Goal: Information Seeking & Learning: Compare options

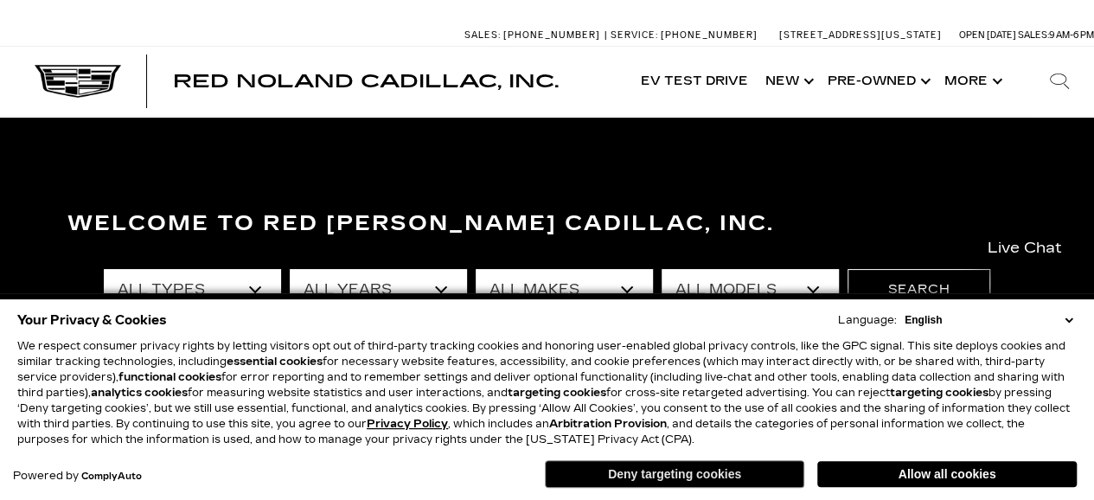
click at [733, 475] on button "Deny targeting cookies" at bounding box center [674, 474] width 259 height 28
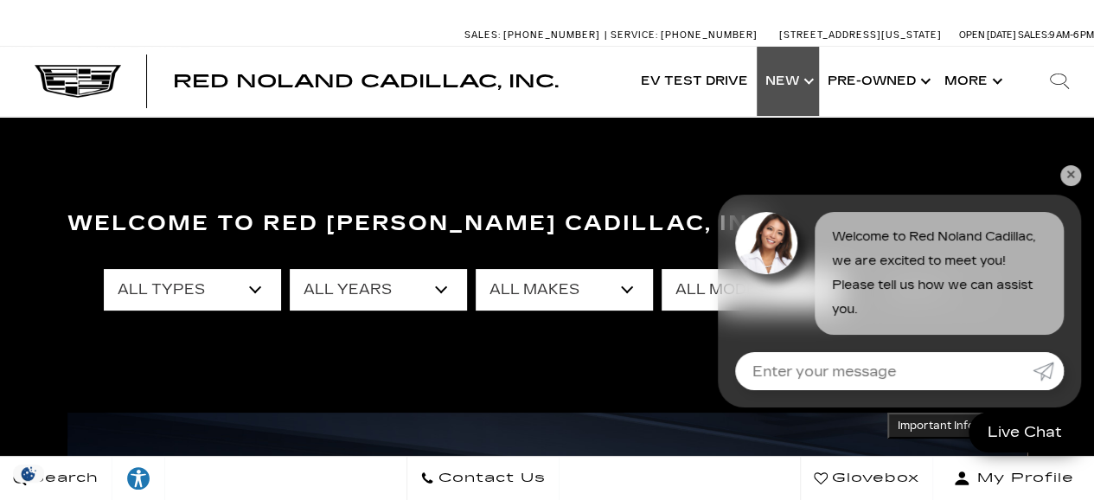
click at [788, 78] on link "Show New" at bounding box center [787, 81] width 62 height 69
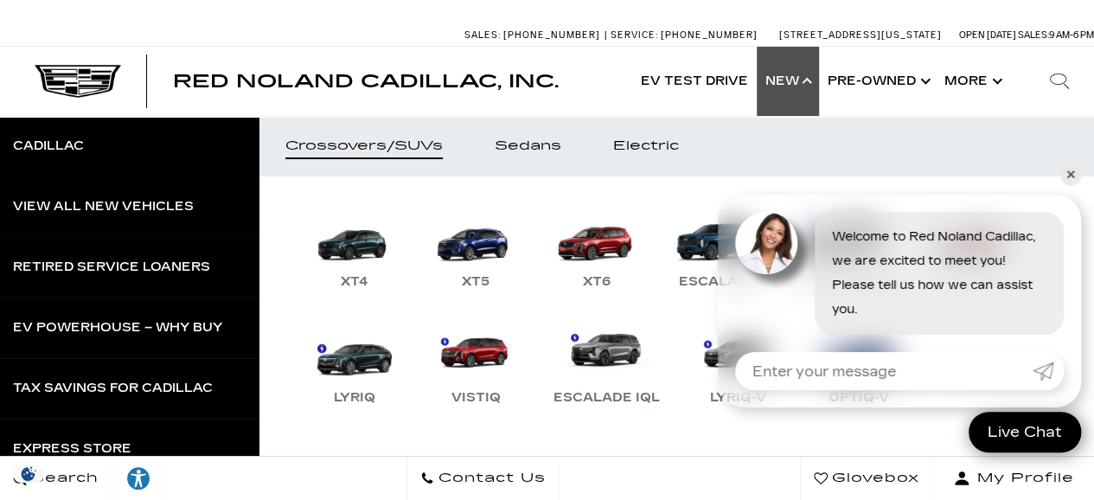
click at [1061, 172] on link "✕" at bounding box center [1070, 175] width 21 height 21
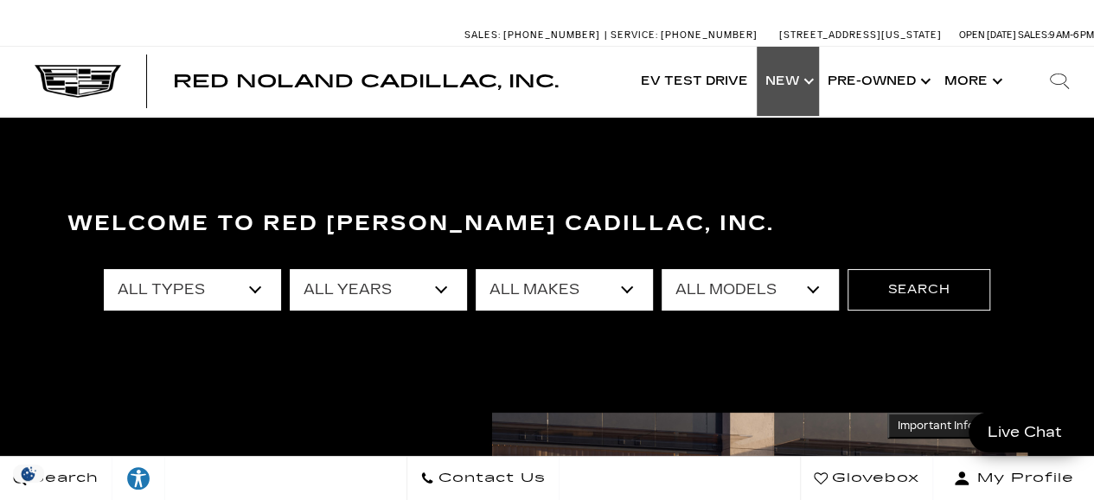
click at [789, 79] on link "Show New" at bounding box center [787, 81] width 62 height 69
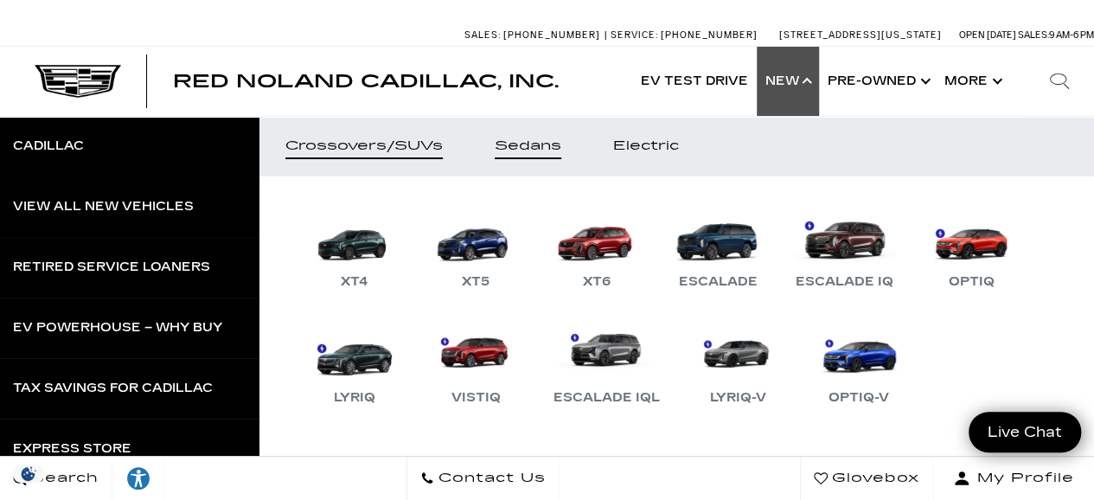
click at [535, 144] on div "Sedans" at bounding box center [527, 146] width 67 height 12
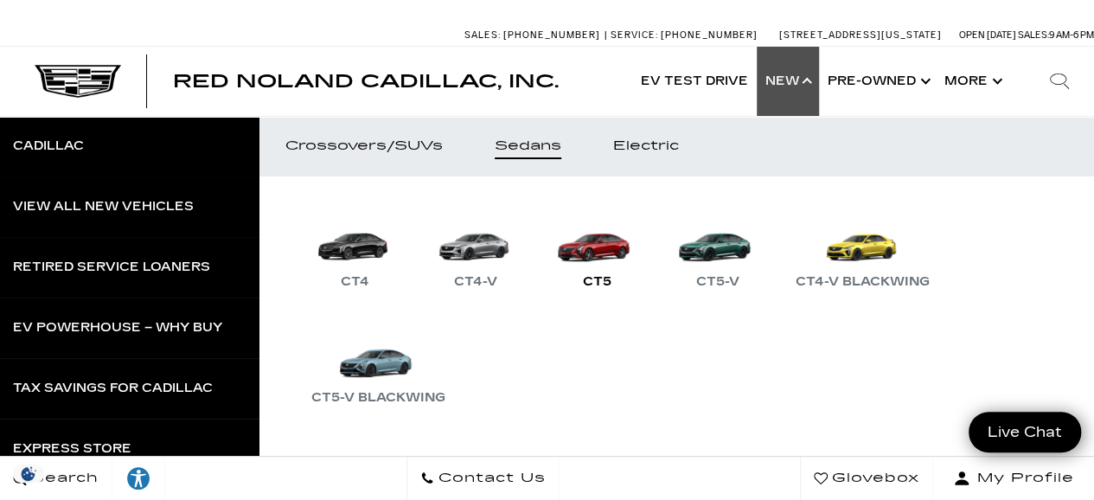
click at [591, 249] on link "CT5" at bounding box center [597, 247] width 104 height 90
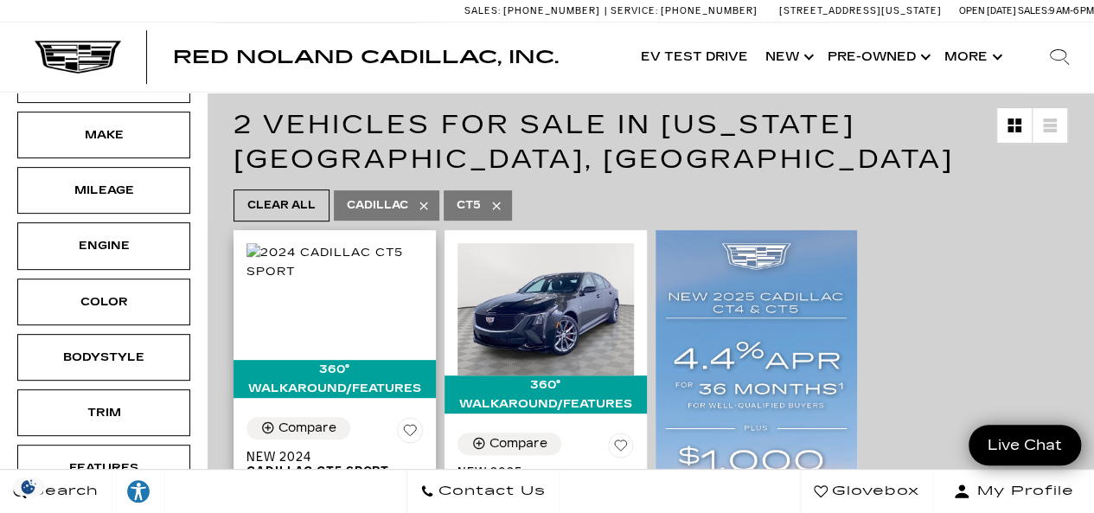
scroll to position [259, 0]
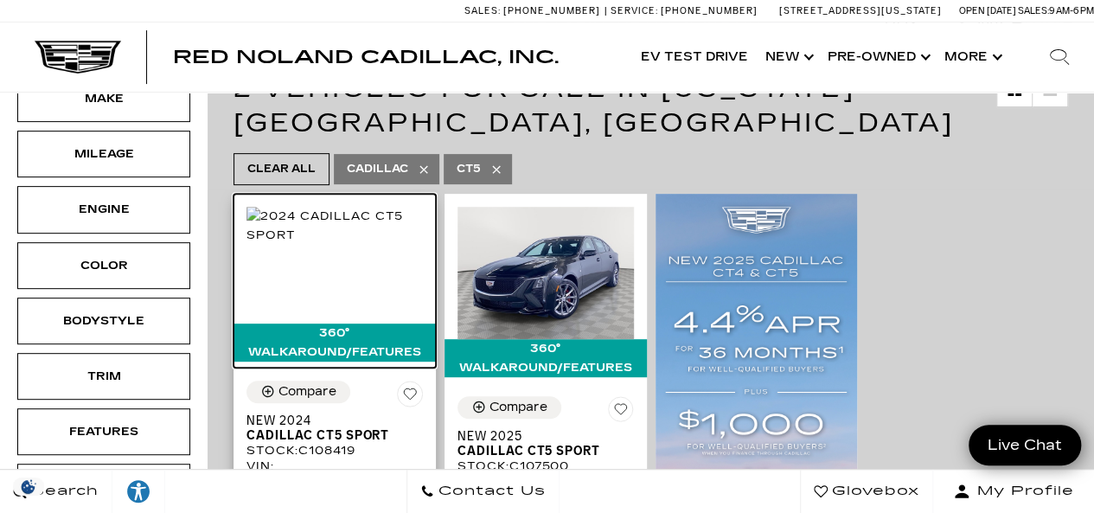
click at [353, 245] on img at bounding box center [334, 226] width 176 height 38
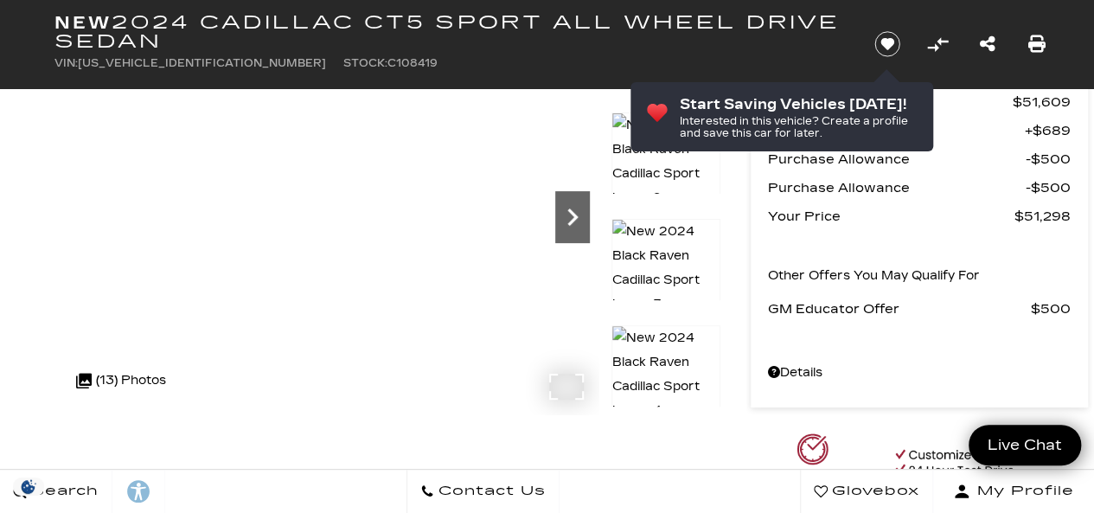
click at [574, 216] on icon "Next" at bounding box center [572, 216] width 10 height 17
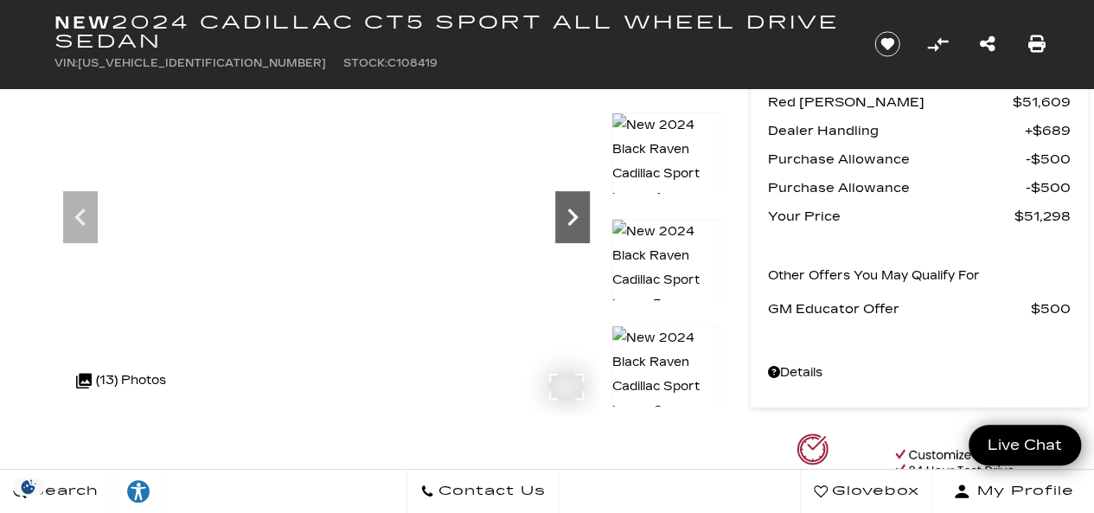
click at [574, 216] on icon "Next" at bounding box center [572, 216] width 10 height 17
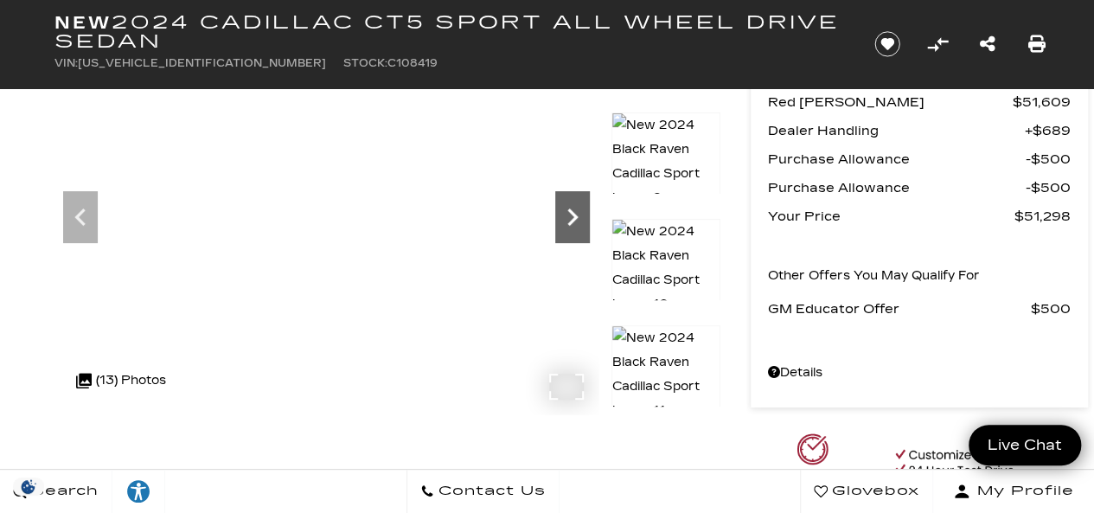
click at [574, 216] on icon "Next" at bounding box center [572, 216] width 10 height 17
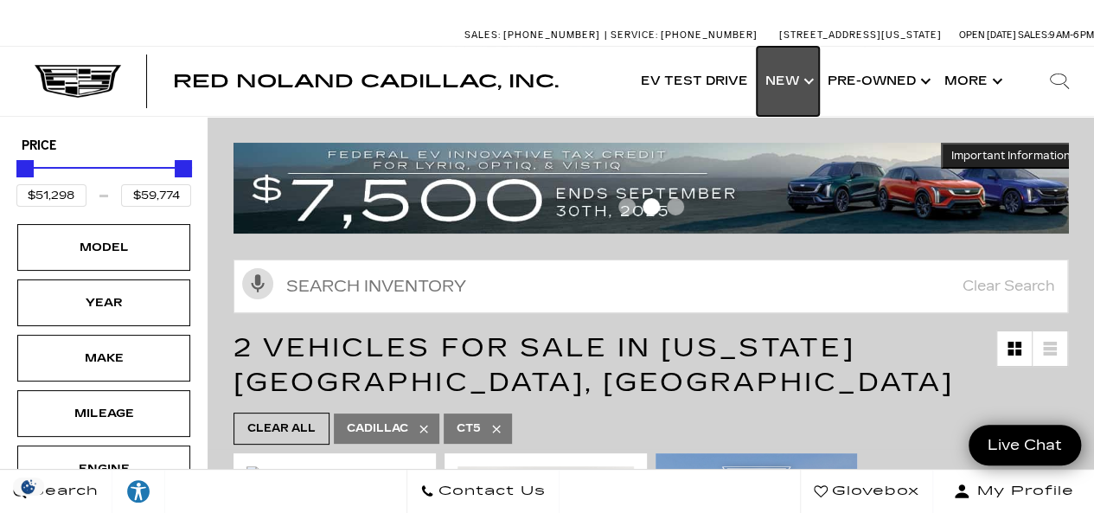
click at [785, 75] on link "Show New" at bounding box center [787, 81] width 62 height 69
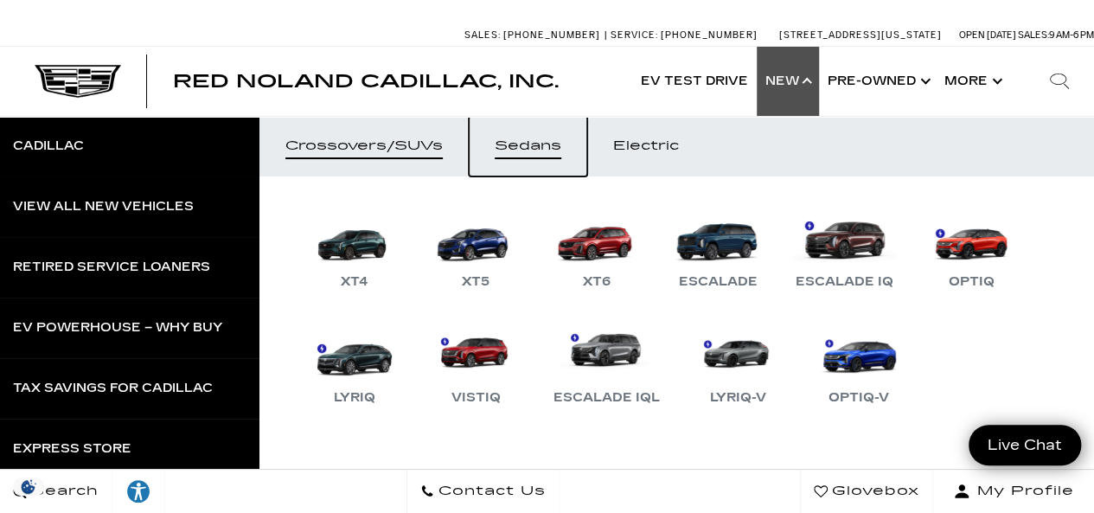
click at [526, 140] on div "Sedans" at bounding box center [527, 146] width 67 height 12
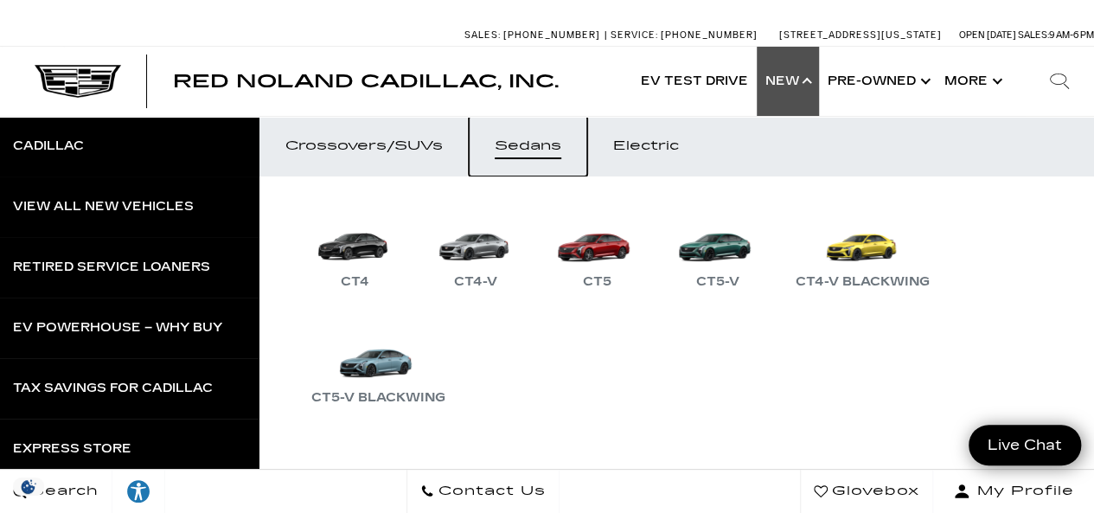
click at [525, 143] on div "Sedans" at bounding box center [527, 146] width 67 height 12
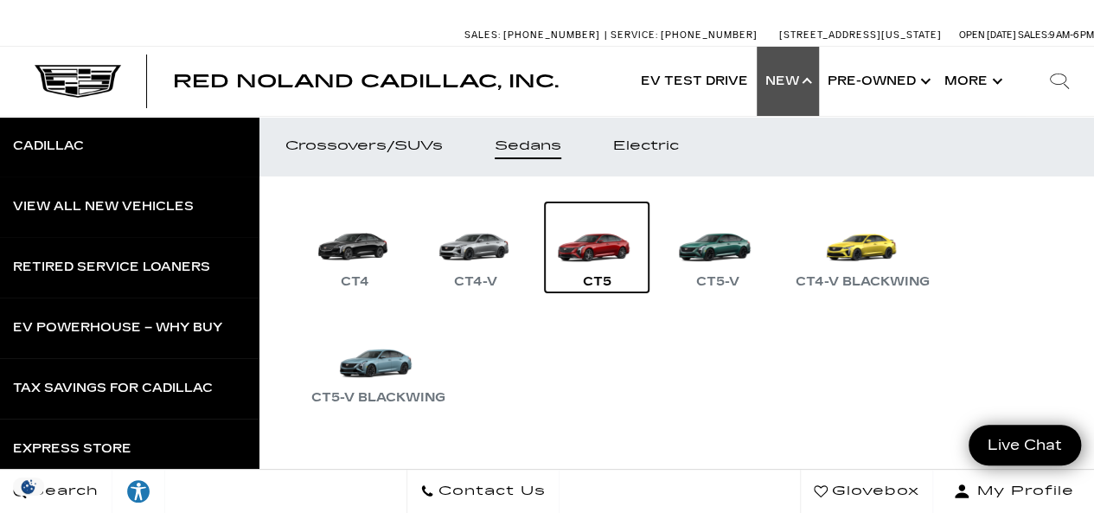
click at [618, 243] on link "CT5" at bounding box center [597, 247] width 104 height 90
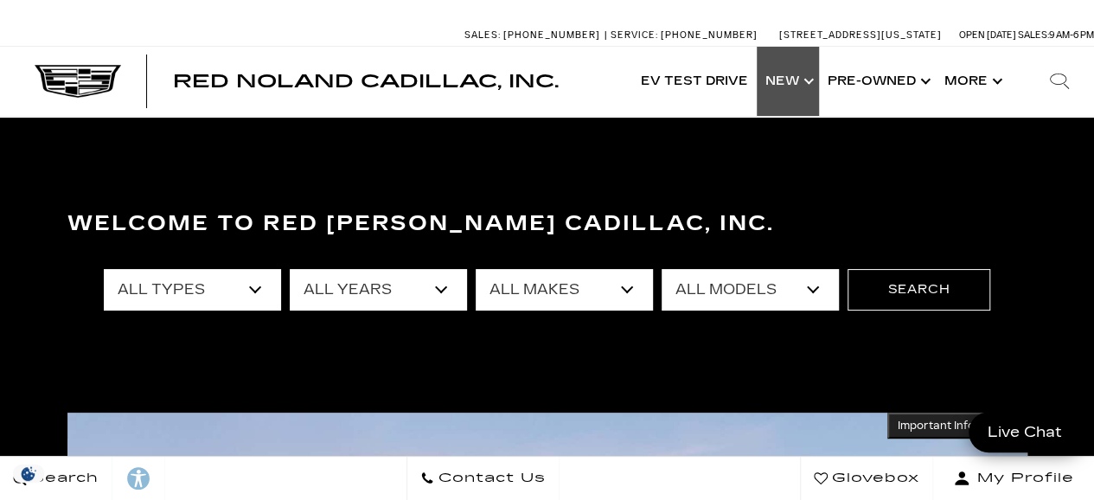
click at [776, 78] on link "Show New" at bounding box center [787, 81] width 62 height 69
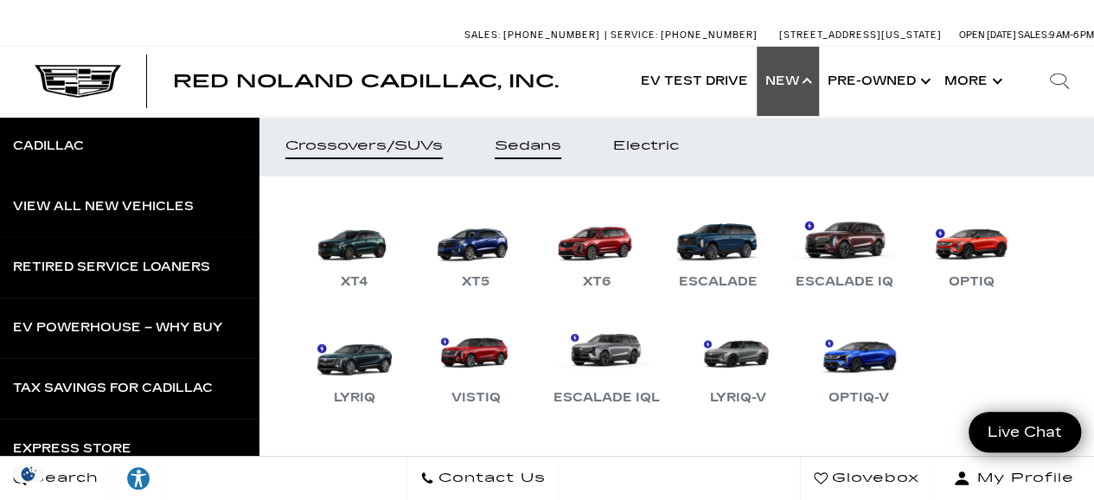
click at [531, 143] on div "Sedans" at bounding box center [527, 146] width 67 height 12
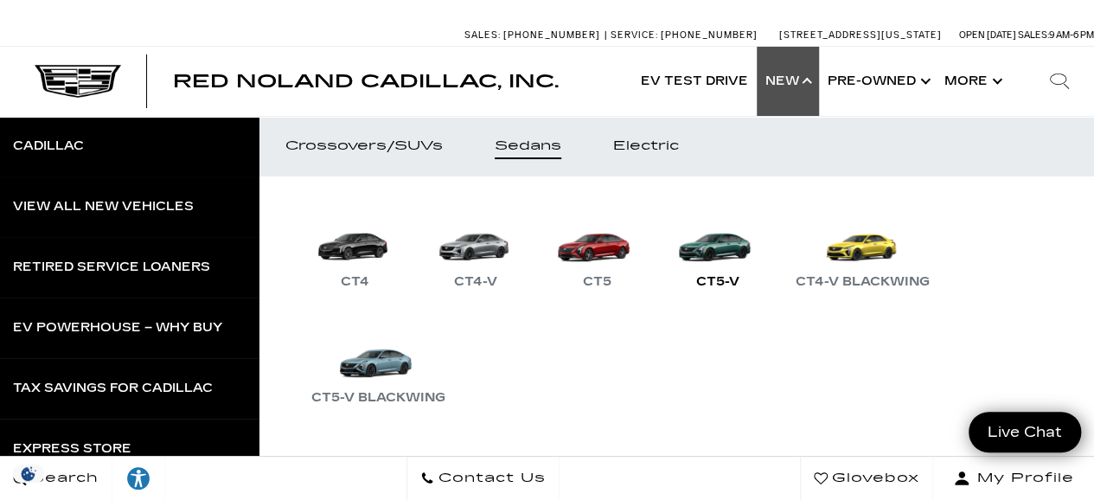
click at [736, 246] on link "CT5-V" at bounding box center [718, 247] width 104 height 90
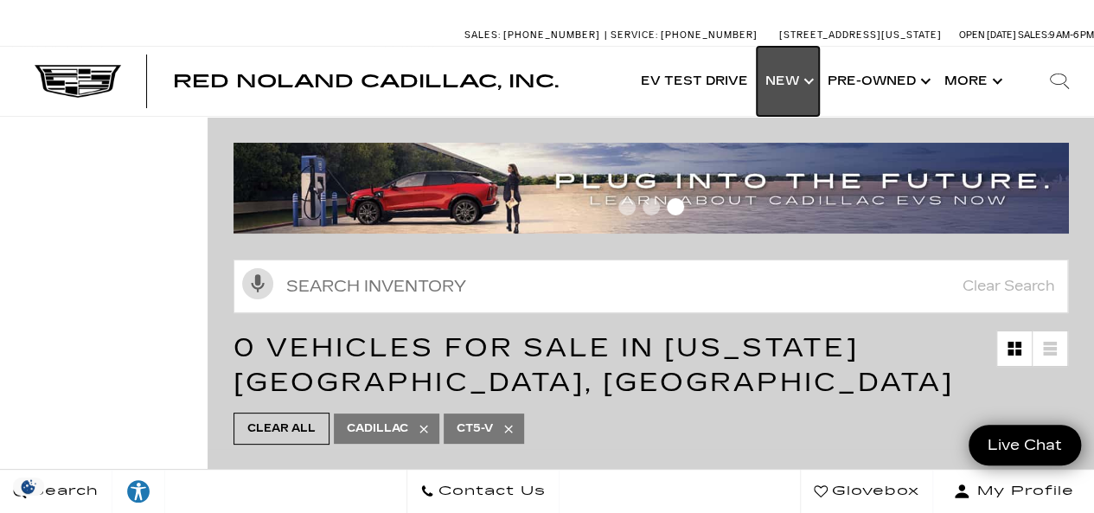
click at [797, 77] on link "Show New" at bounding box center [787, 81] width 62 height 69
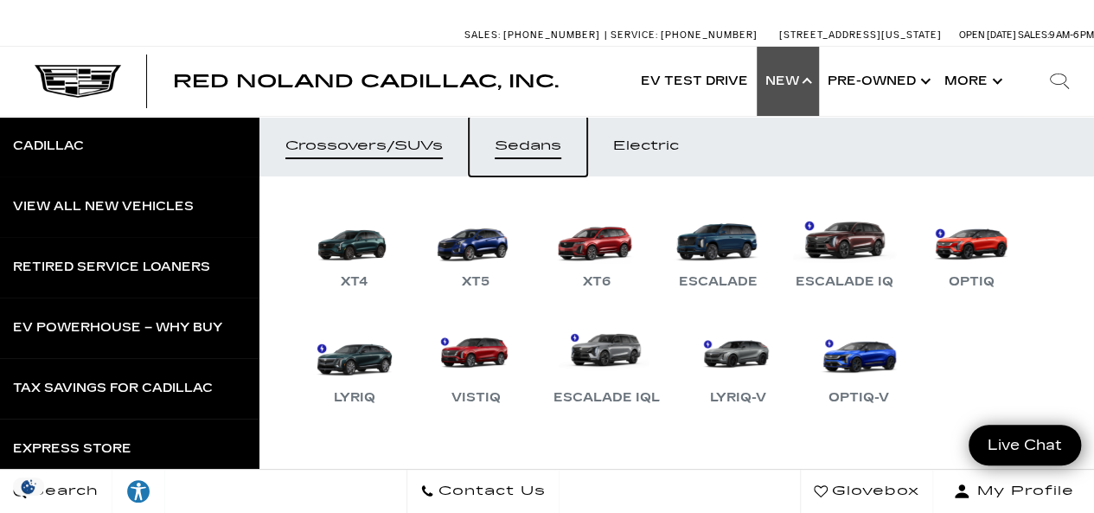
click at [545, 141] on div "Sedans" at bounding box center [527, 146] width 67 height 12
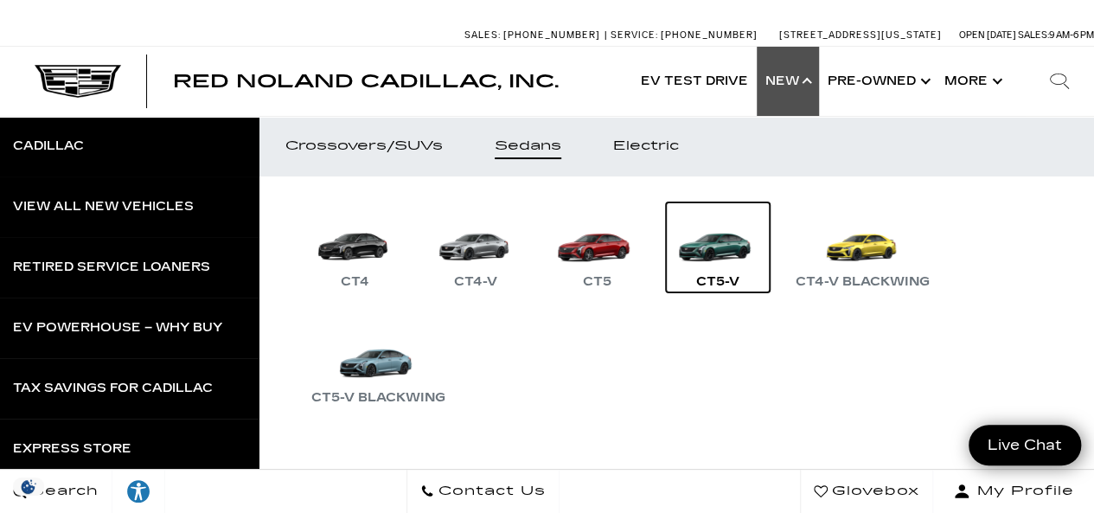
click at [722, 245] on link "CT5-V" at bounding box center [718, 247] width 104 height 90
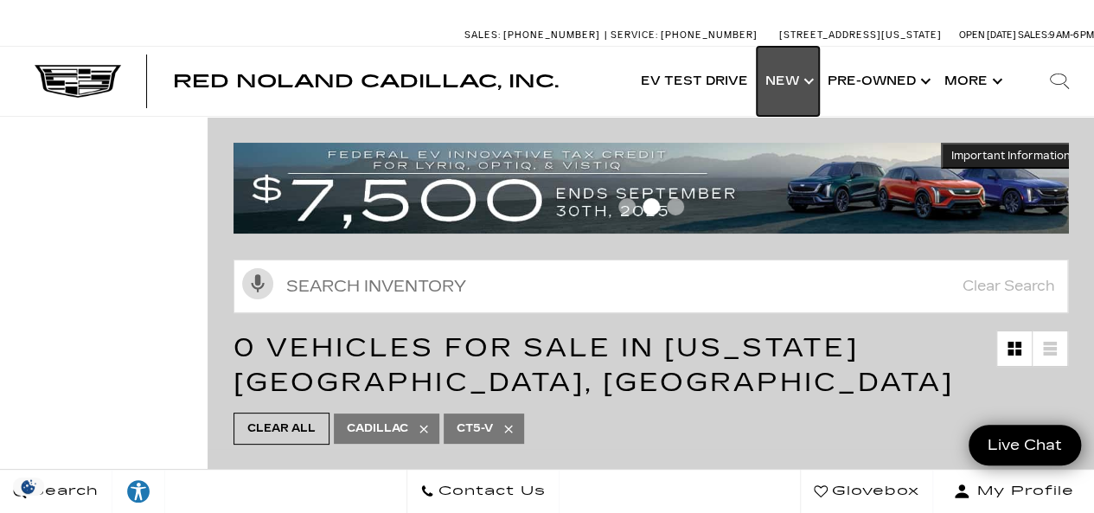
click at [787, 79] on link "Show New" at bounding box center [787, 81] width 62 height 69
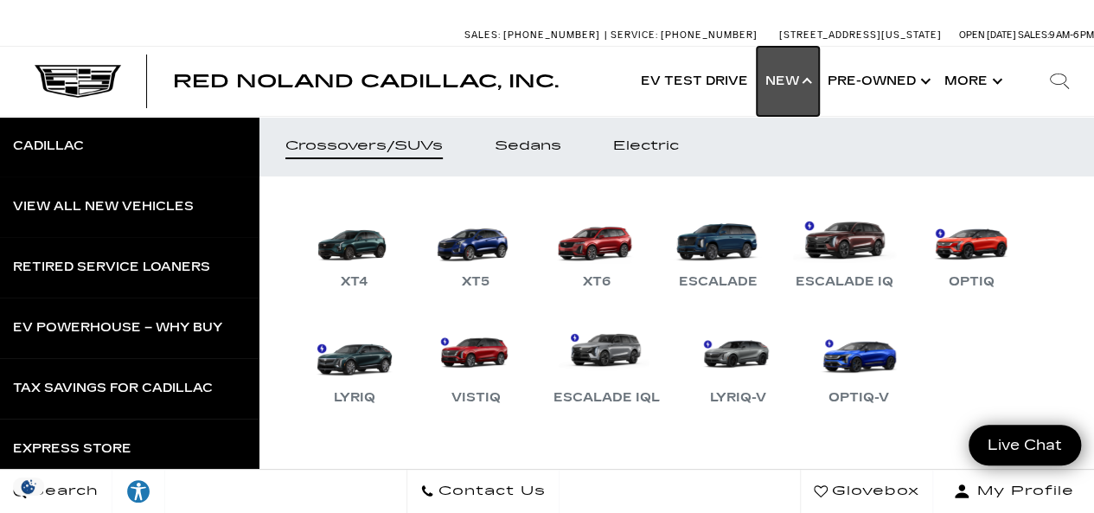
click at [786, 75] on link "Show New" at bounding box center [787, 81] width 62 height 69
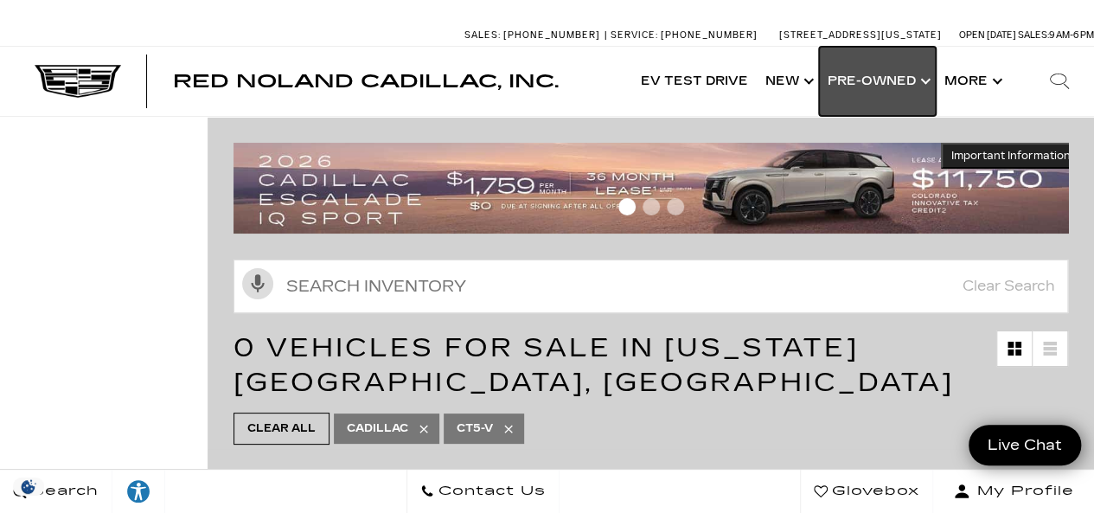
click at [882, 80] on link "Show Pre-Owned" at bounding box center [877, 81] width 117 height 69
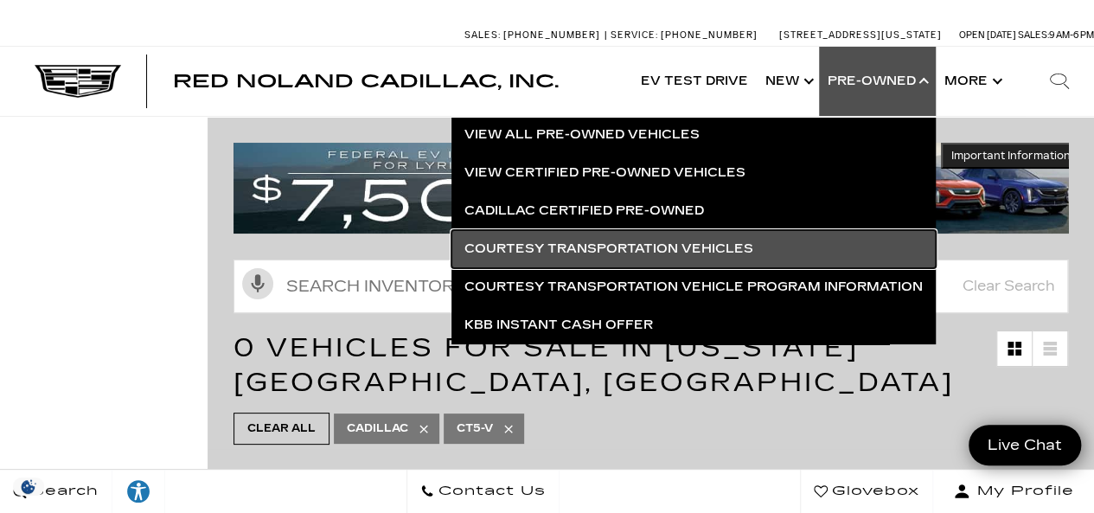
click at [743, 246] on link "Courtesy Transportation Vehicles" at bounding box center [693, 249] width 484 height 38
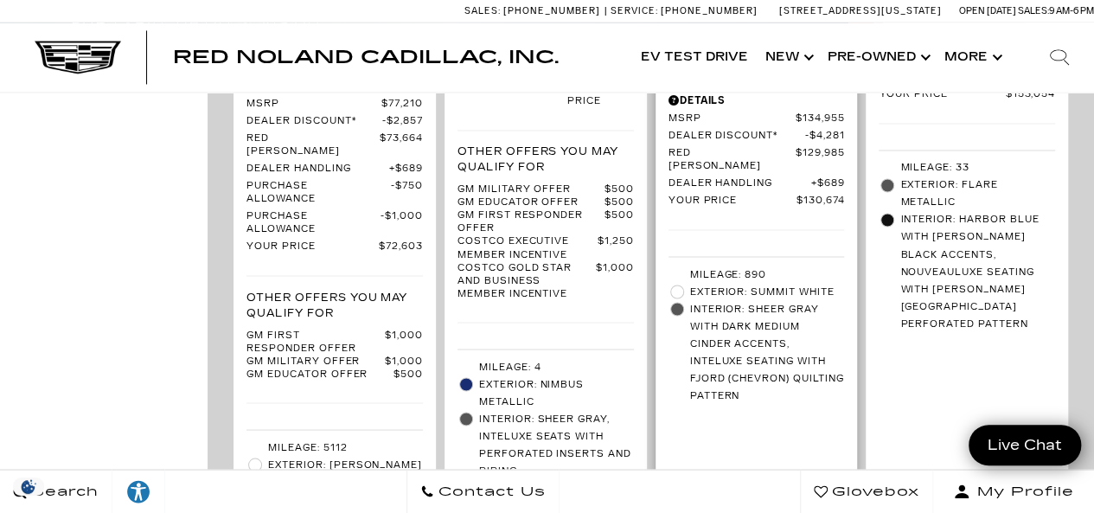
scroll to position [4927, 0]
